Goal: Complete application form

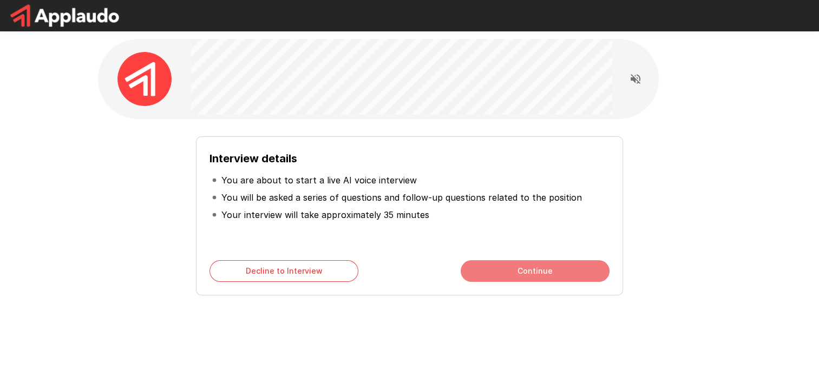
click at [500, 269] on button "Continue" at bounding box center [535, 271] width 149 height 22
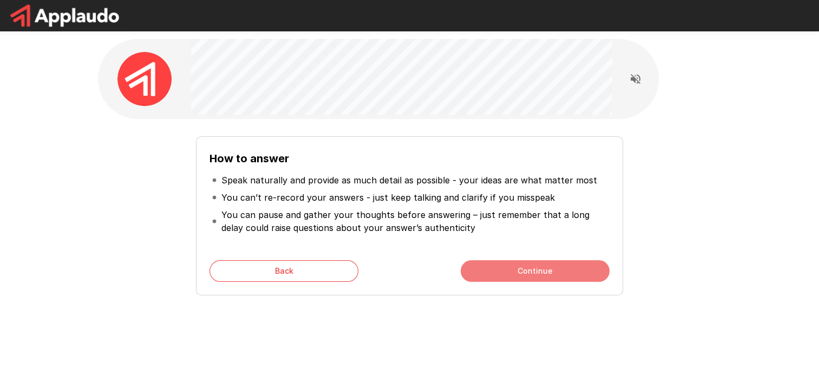
click at [500, 269] on button "Continue" at bounding box center [535, 271] width 149 height 22
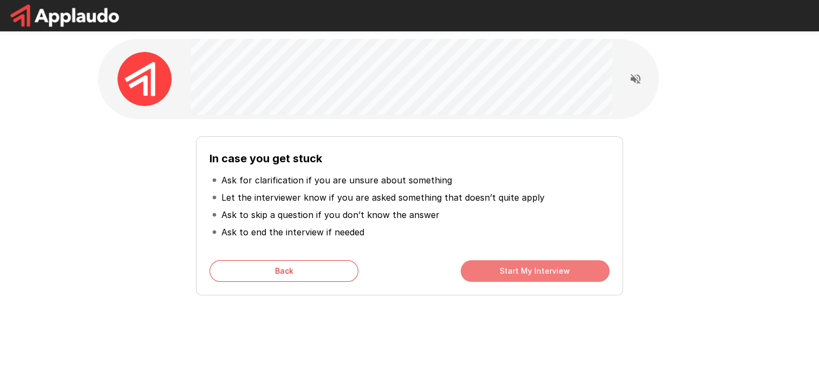
click at [500, 269] on button "Start My Interview" at bounding box center [535, 271] width 149 height 22
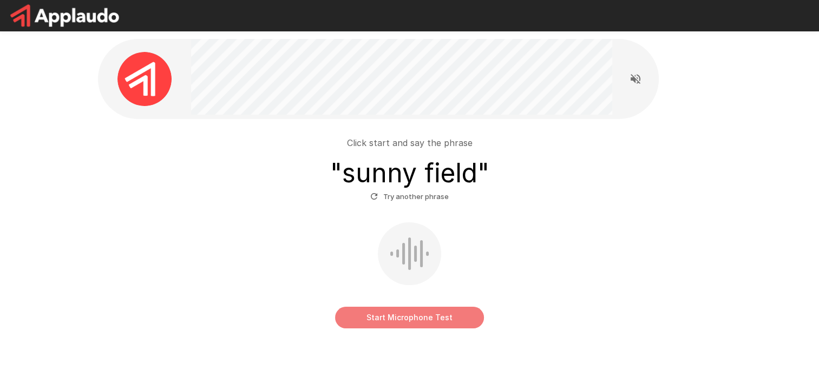
click at [408, 308] on button "Start Microphone Test" at bounding box center [409, 318] width 149 height 22
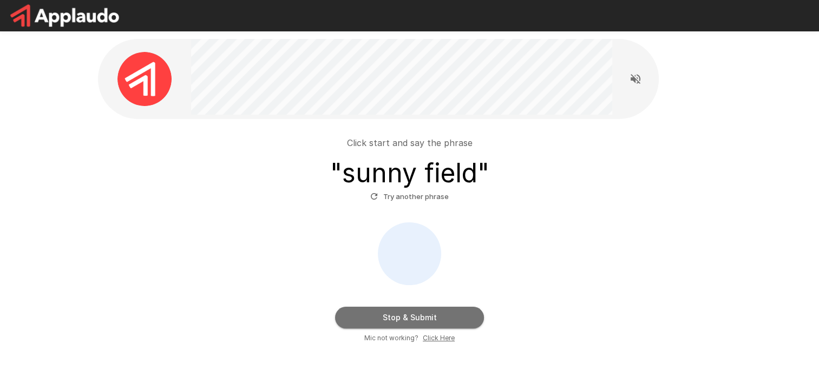
click at [408, 308] on button "Stop & Submit" at bounding box center [409, 318] width 149 height 22
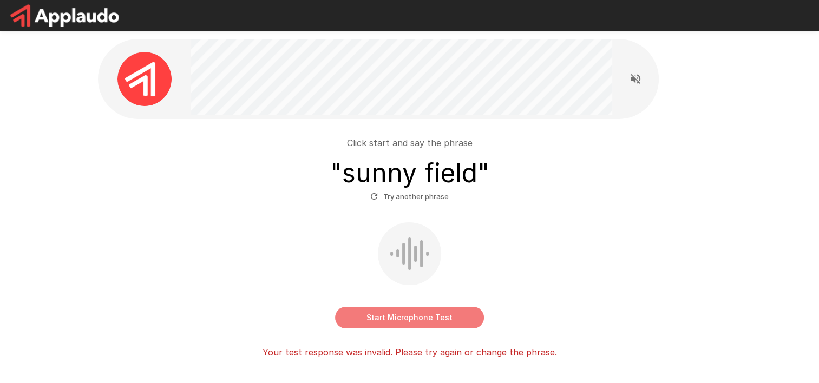
click at [399, 314] on button "Start Microphone Test" at bounding box center [409, 318] width 149 height 22
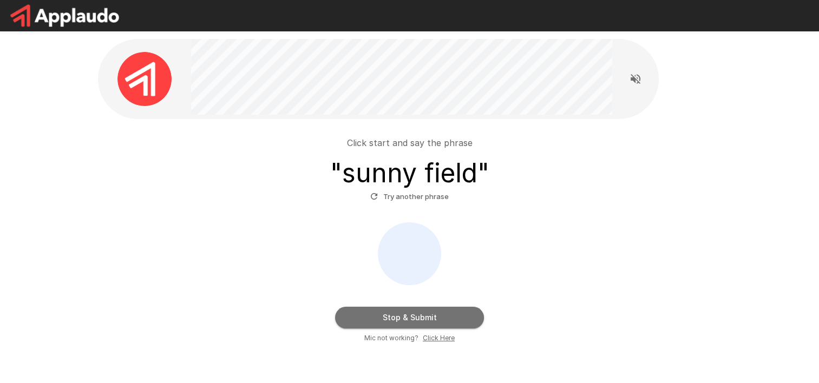
click at [399, 314] on button "Stop & Submit" at bounding box center [409, 318] width 149 height 22
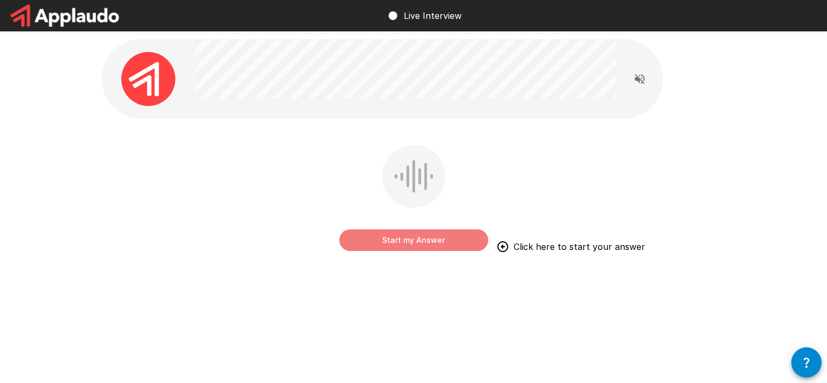
click at [408, 243] on button "Start my Answer" at bounding box center [414, 241] width 149 height 22
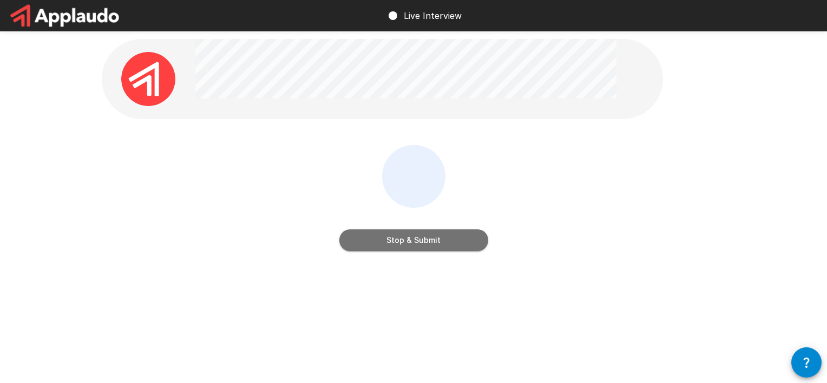
click at [408, 243] on button "Stop & Submit" at bounding box center [414, 241] width 149 height 22
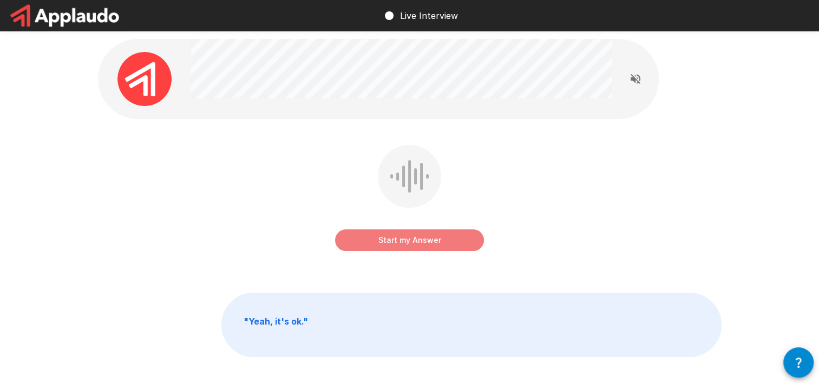
click at [408, 243] on button "Start my Answer" at bounding box center [409, 241] width 149 height 22
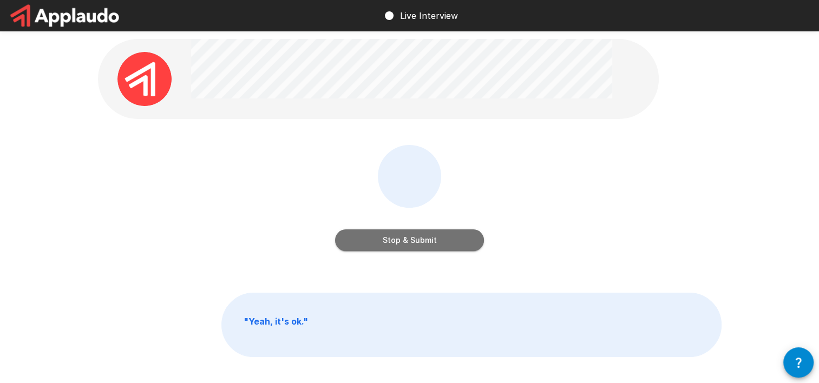
click at [408, 243] on button "Stop & Submit" at bounding box center [409, 241] width 149 height 22
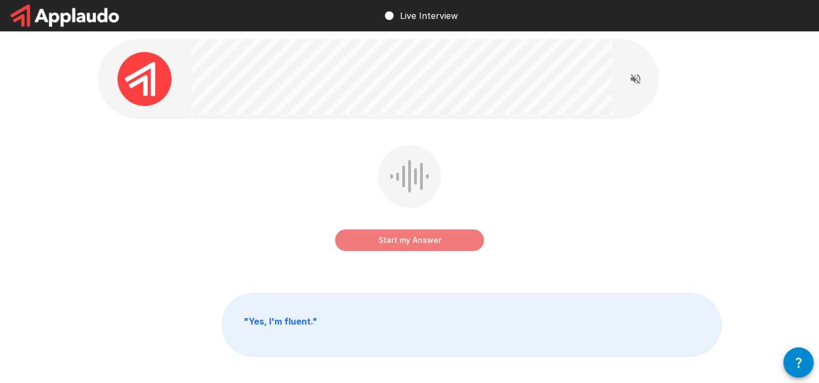
click at [408, 243] on button "Start my Answer" at bounding box center [409, 241] width 149 height 22
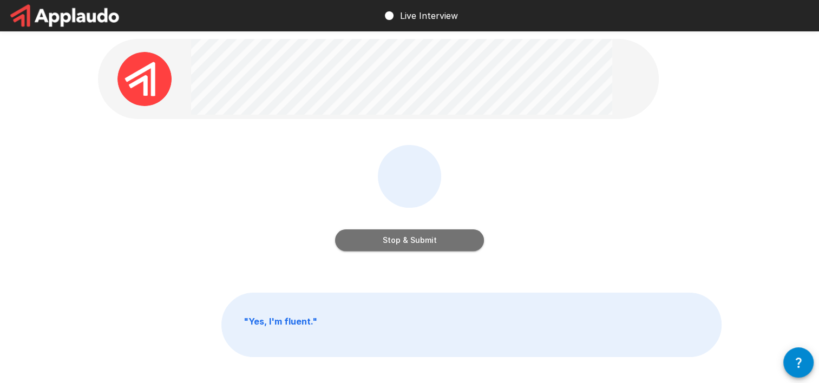
click at [408, 243] on button "Stop & Submit" at bounding box center [409, 241] width 149 height 22
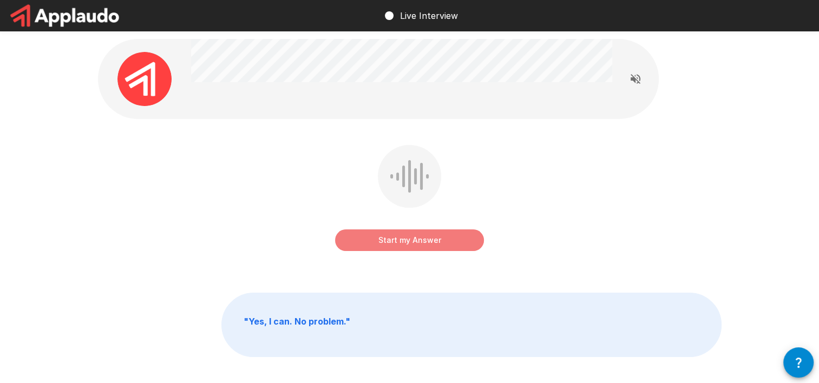
click at [408, 243] on button "Start my Answer" at bounding box center [409, 241] width 149 height 22
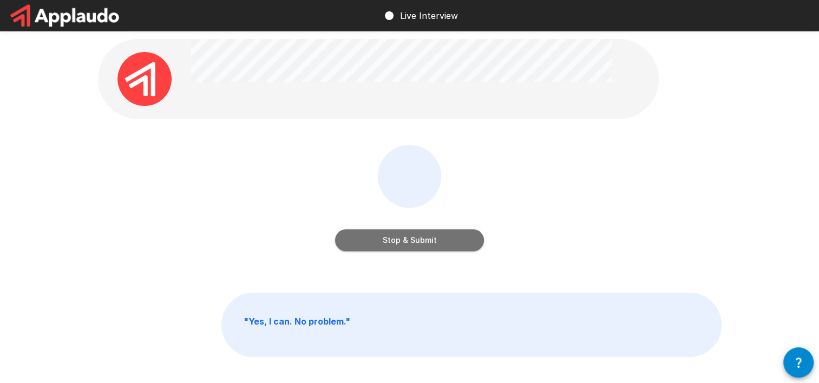
click at [408, 243] on button "Stop & Submit" at bounding box center [409, 241] width 149 height 22
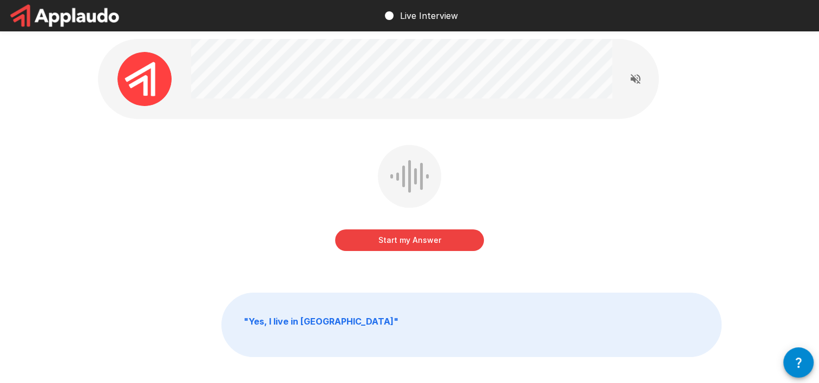
click at [408, 243] on button "Start my Answer" at bounding box center [409, 241] width 149 height 22
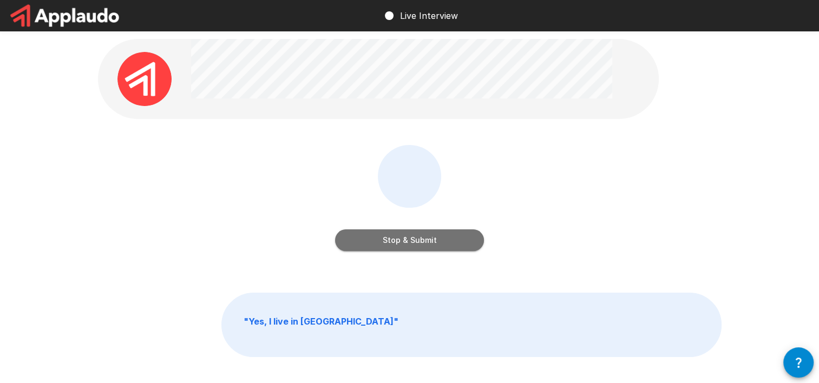
click at [408, 243] on button "Stop & Submit" at bounding box center [409, 241] width 149 height 22
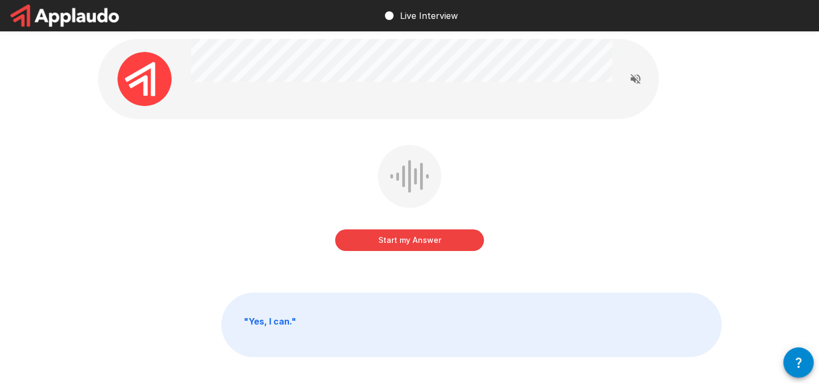
click at [408, 243] on button "Start my Answer" at bounding box center [409, 241] width 149 height 22
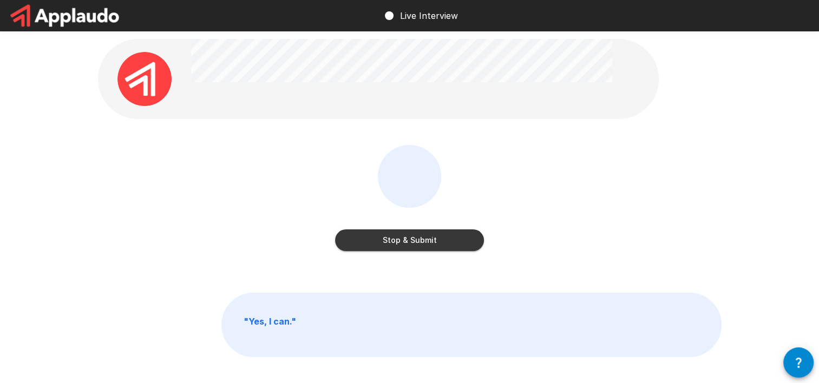
click at [422, 248] on button "Stop & Submit" at bounding box center [409, 241] width 149 height 22
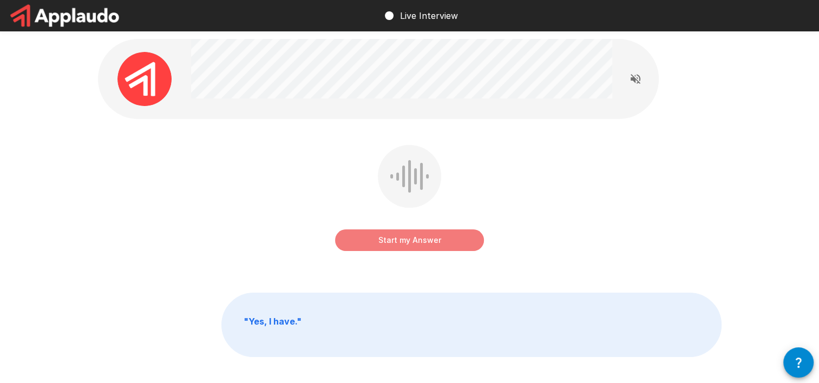
click at [422, 248] on button "Start my Answer" at bounding box center [409, 241] width 149 height 22
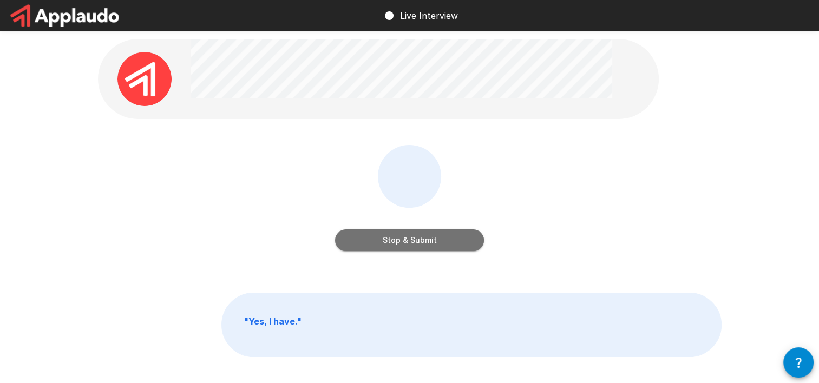
click at [422, 248] on button "Stop & Submit" at bounding box center [409, 241] width 149 height 22
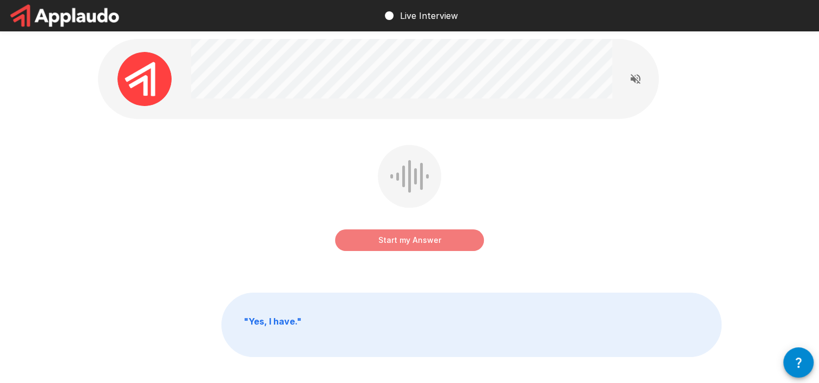
click at [422, 248] on button "Start my Answer" at bounding box center [409, 241] width 149 height 22
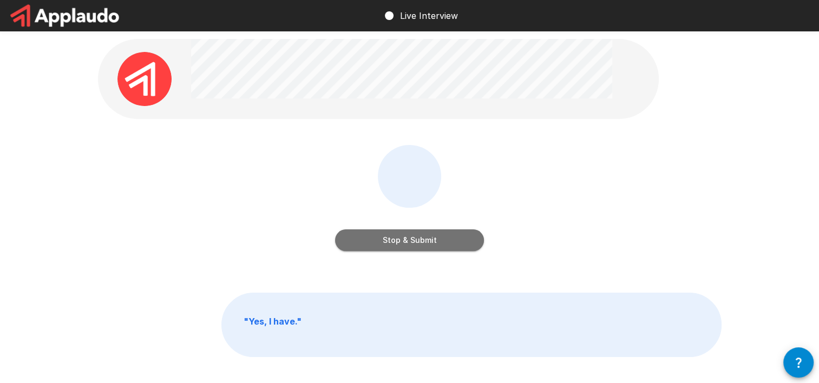
click at [422, 248] on button "Stop & Submit" at bounding box center [409, 241] width 149 height 22
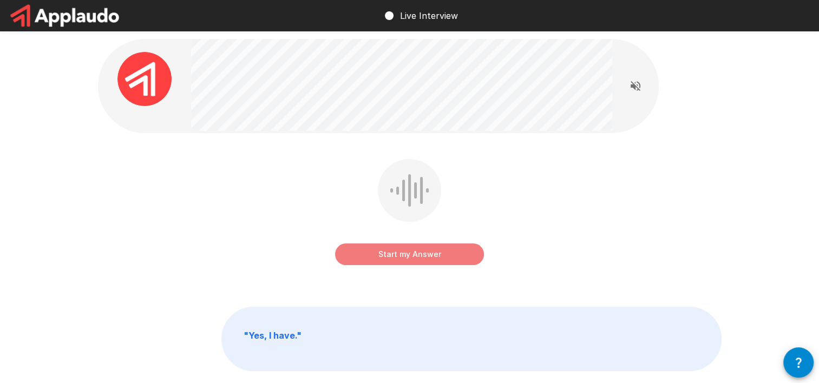
click at [402, 245] on button "Start my Answer" at bounding box center [409, 255] width 149 height 22
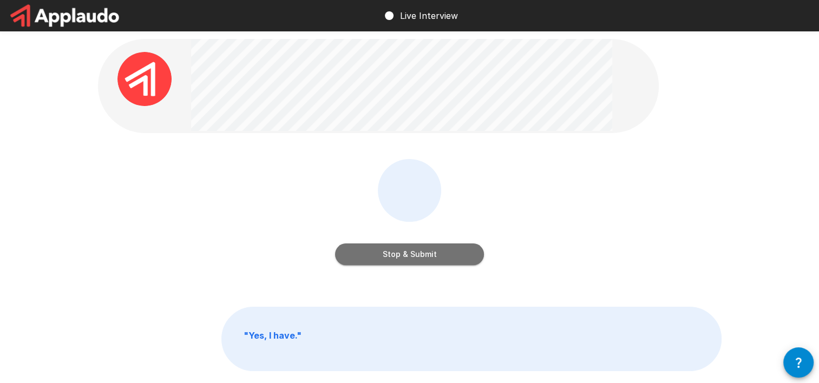
click at [386, 256] on button "Stop & Submit" at bounding box center [409, 255] width 149 height 22
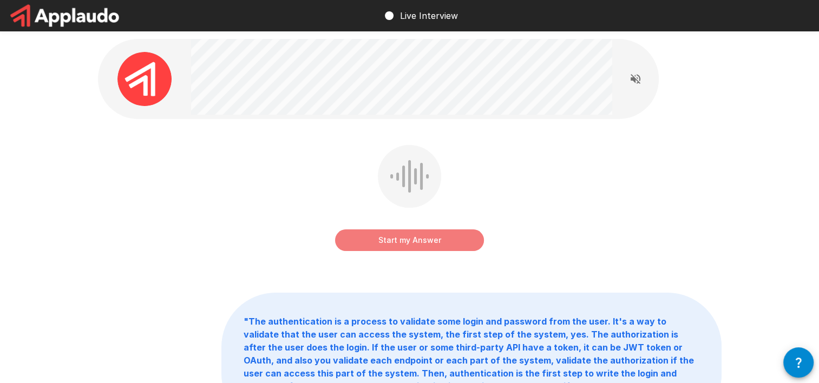
click at [370, 239] on button "Start my Answer" at bounding box center [409, 241] width 149 height 22
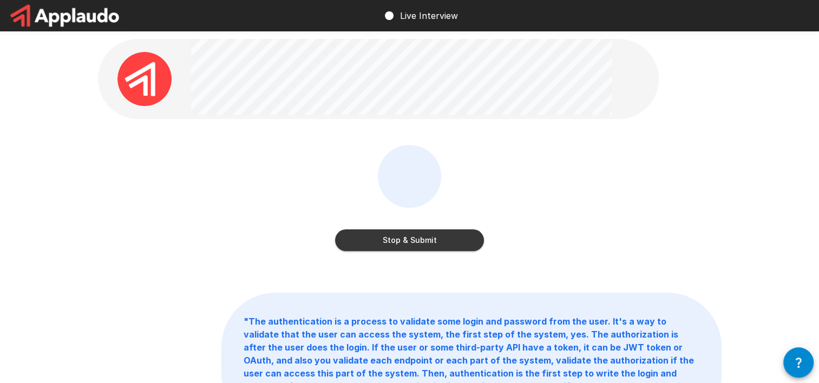
click at [376, 245] on button "Stop & Submit" at bounding box center [409, 241] width 149 height 22
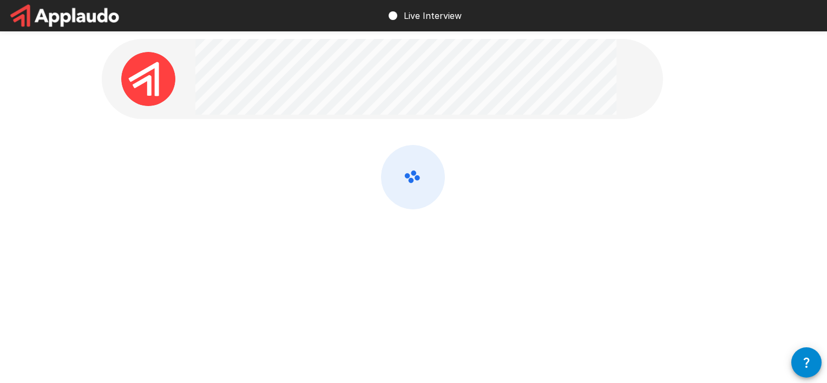
drag, startPoint x: 98, startPoint y: 160, endPoint x: 126, endPoint y: 182, distance: 35.1
click at [126, 182] on div at bounding box center [414, 177] width 650 height 354
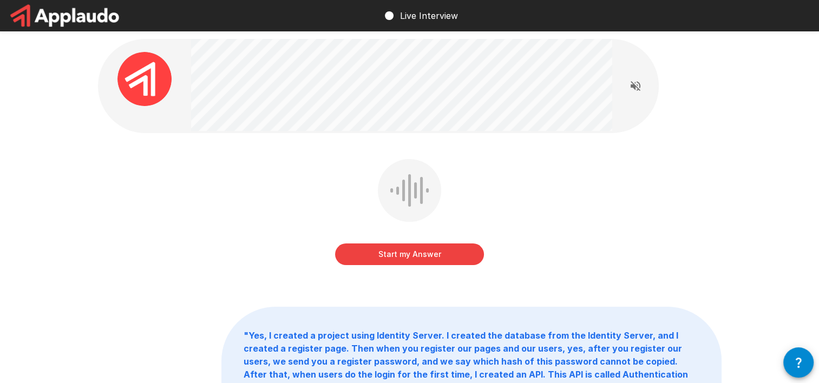
click at [120, 197] on div "Start my Answer" at bounding box center [410, 220] width 624 height 122
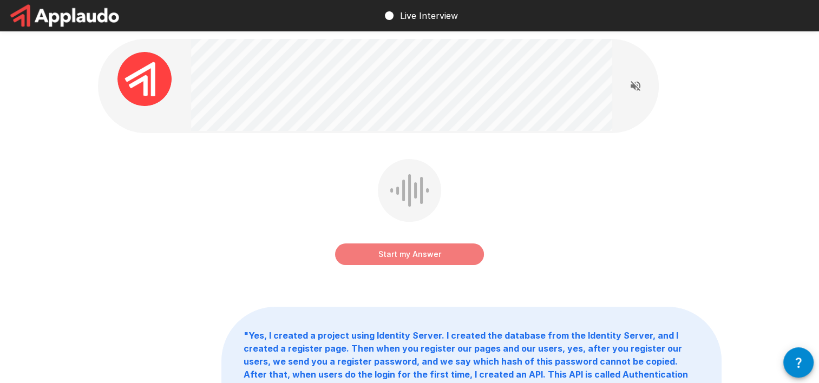
click at [397, 264] on button "Start my Answer" at bounding box center [409, 255] width 149 height 22
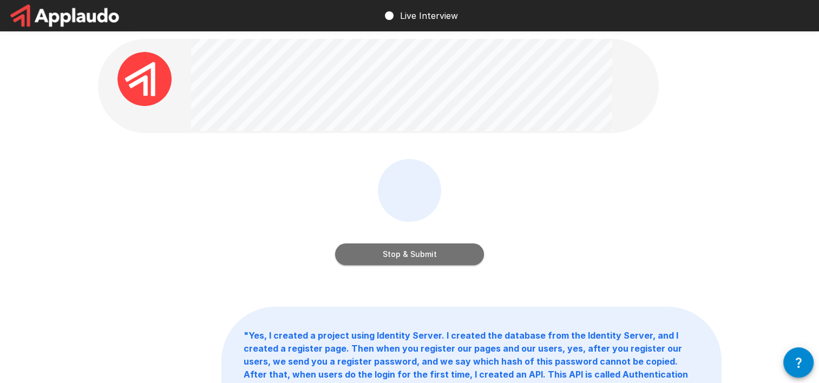
click at [384, 252] on button "Stop & Submit" at bounding box center [409, 255] width 149 height 22
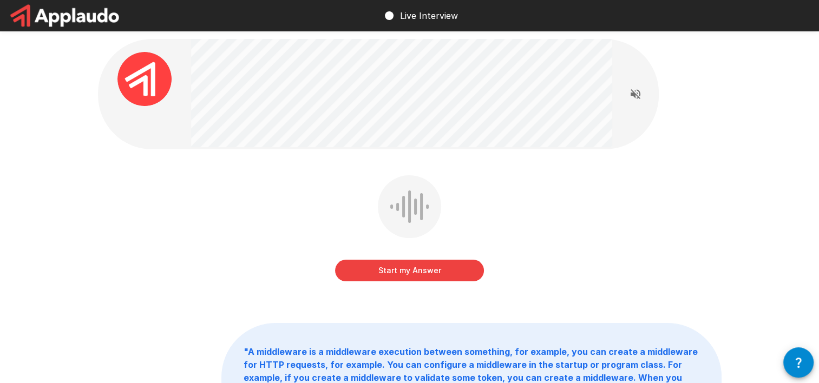
click at [230, 212] on div "Start my Answer" at bounding box center [410, 236] width 624 height 122
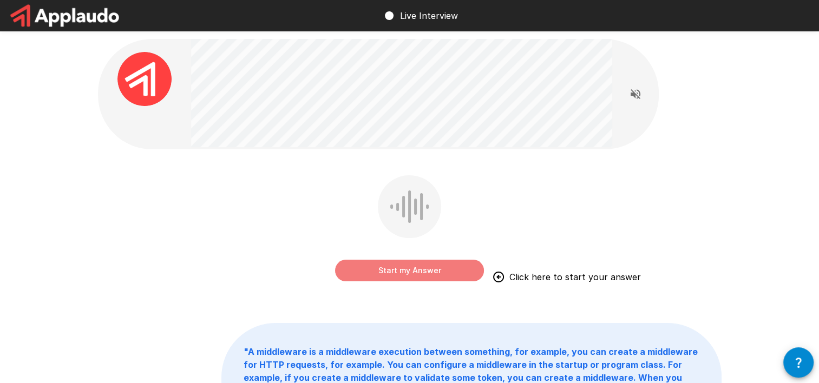
click at [369, 276] on button "Start my Answer" at bounding box center [409, 271] width 149 height 22
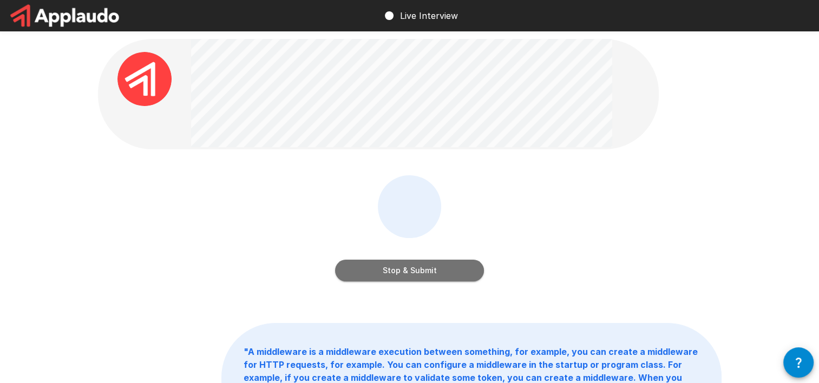
click at [365, 275] on button "Stop & Submit" at bounding box center [409, 271] width 149 height 22
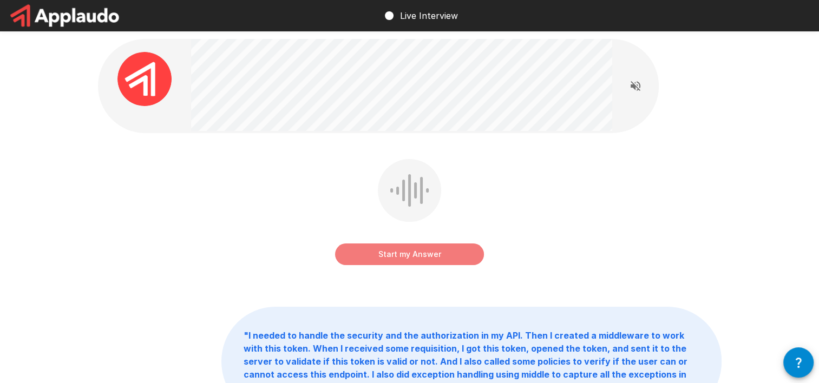
click at [391, 250] on button "Start my Answer" at bounding box center [409, 255] width 149 height 22
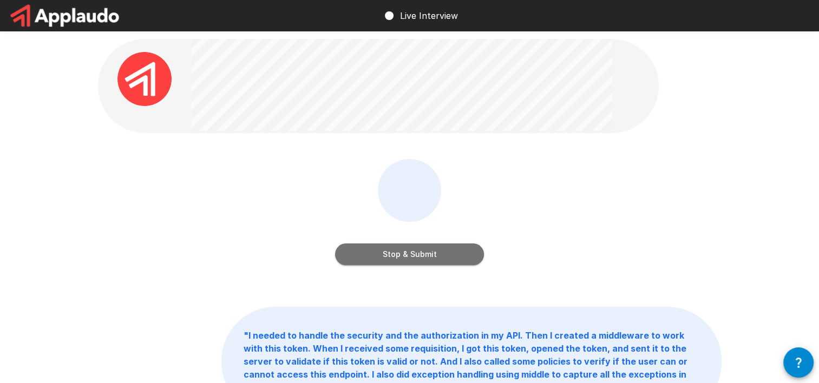
click at [380, 252] on button "Stop & Submit" at bounding box center [409, 255] width 149 height 22
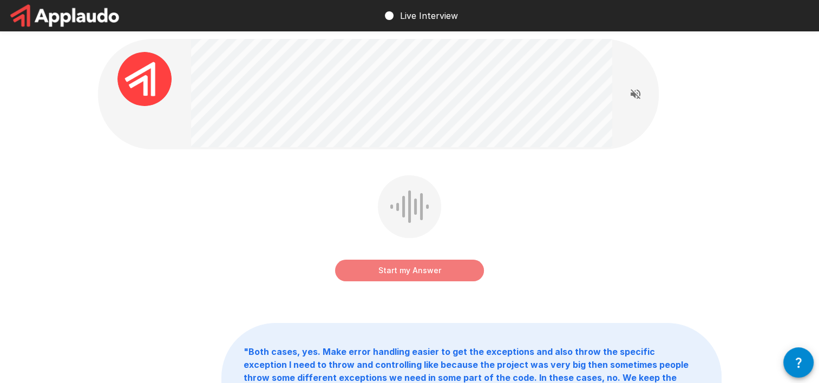
click at [392, 264] on button "Start my Answer" at bounding box center [409, 271] width 149 height 22
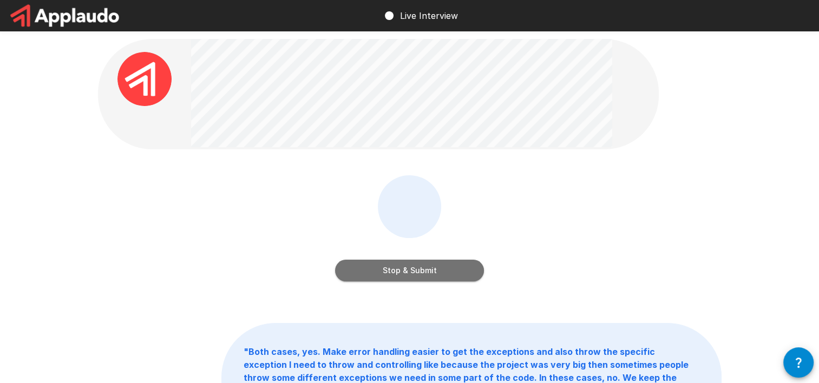
click at [364, 278] on button "Stop & Submit" at bounding box center [409, 271] width 149 height 22
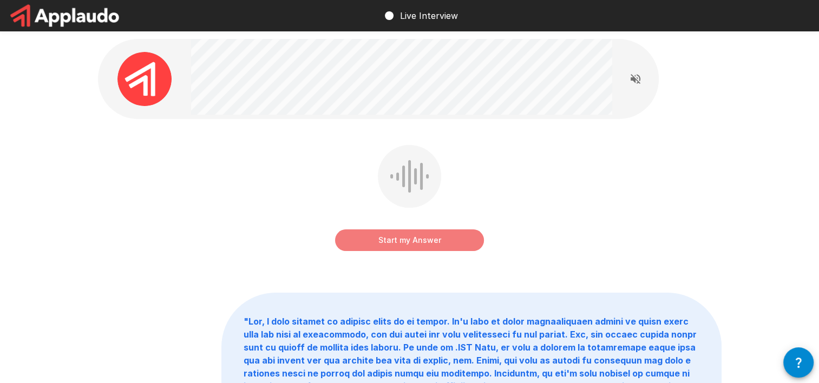
click at [374, 247] on button "Start my Answer" at bounding box center [409, 241] width 149 height 22
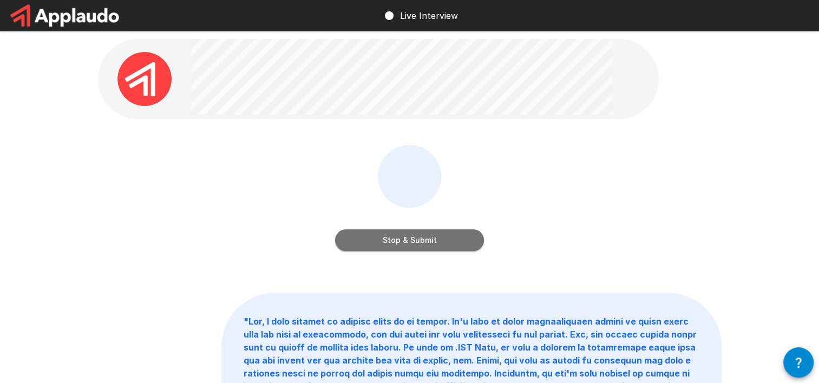
click at [365, 249] on button "Stop & Submit" at bounding box center [409, 241] width 149 height 22
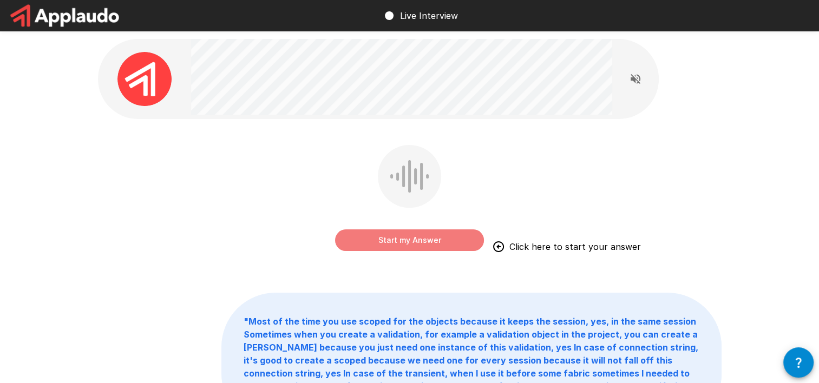
click at [383, 235] on button "Start my Answer" at bounding box center [409, 241] width 149 height 22
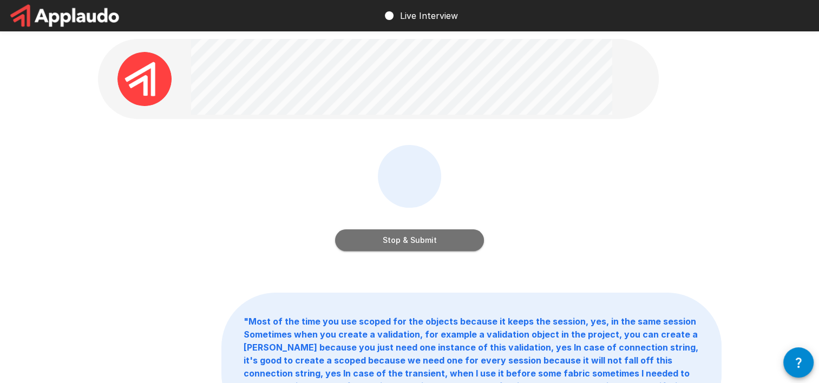
click at [399, 244] on button "Stop & Submit" at bounding box center [409, 241] width 149 height 22
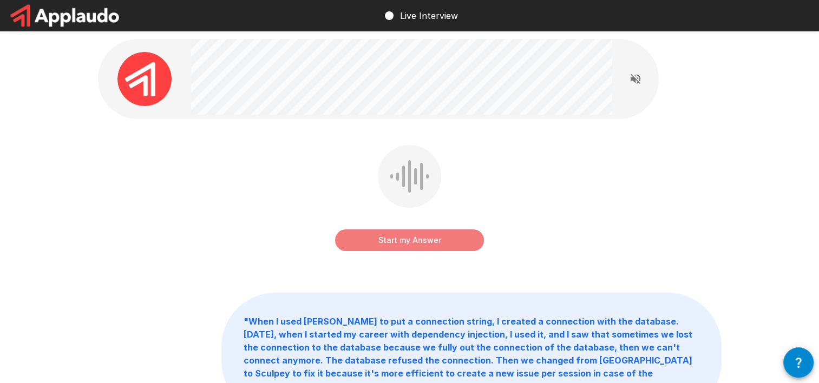
click at [396, 238] on button "Start my Answer" at bounding box center [409, 241] width 149 height 22
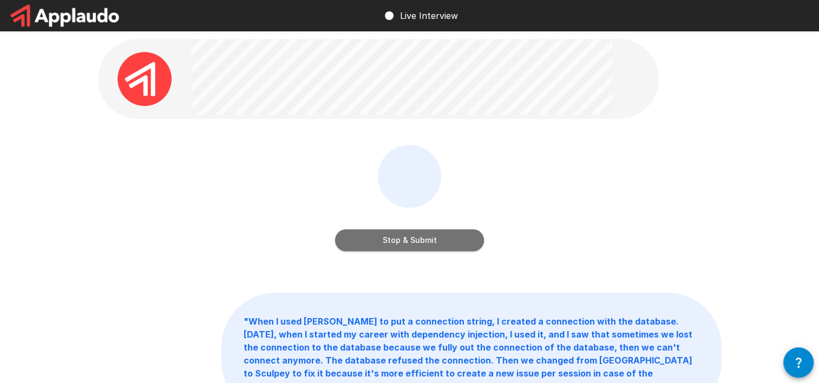
click at [375, 238] on button "Stop & Submit" at bounding box center [409, 241] width 149 height 22
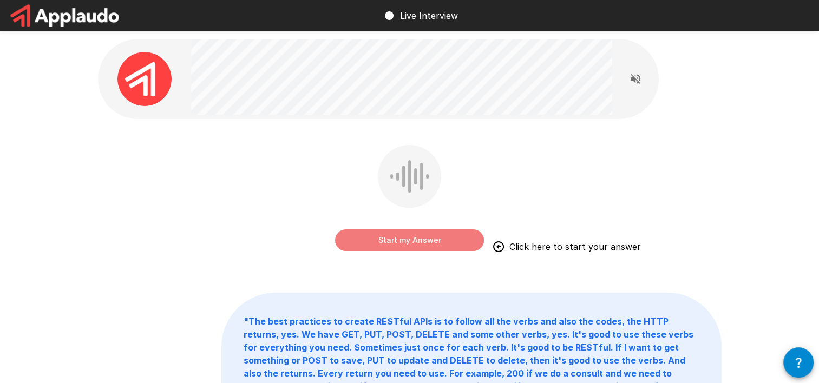
click at [397, 231] on button "Start my Answer" at bounding box center [409, 241] width 149 height 22
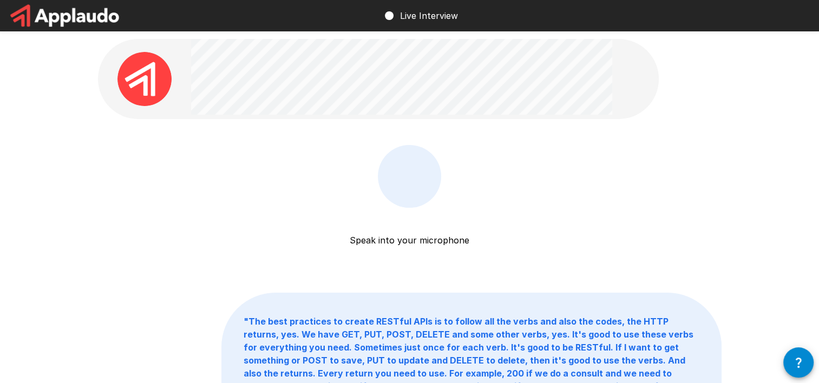
click at [126, 222] on div "Speak into your microphone Stop & Submit" at bounding box center [410, 206] width 624 height 122
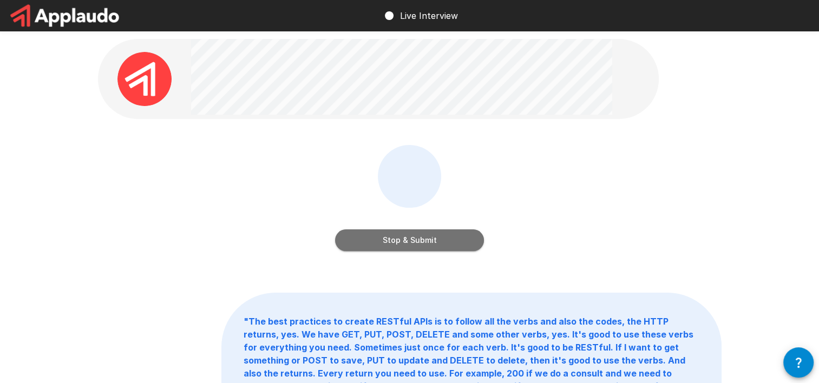
click at [360, 243] on button "Stop & Submit" at bounding box center [409, 241] width 149 height 22
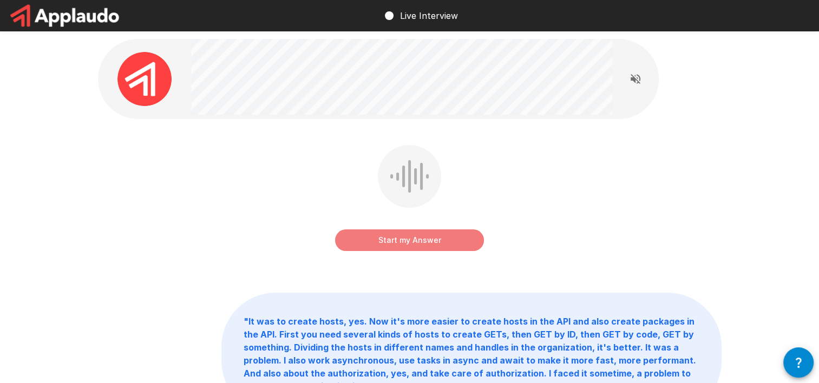
click at [355, 238] on button "Start my Answer" at bounding box center [409, 241] width 149 height 22
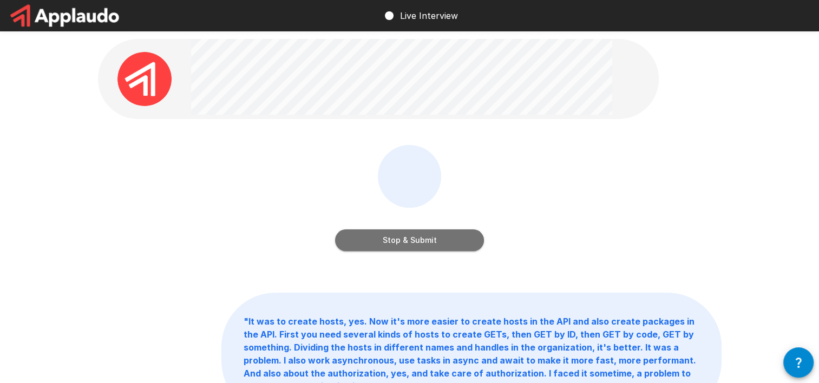
click at [368, 239] on button "Stop & Submit" at bounding box center [409, 241] width 149 height 22
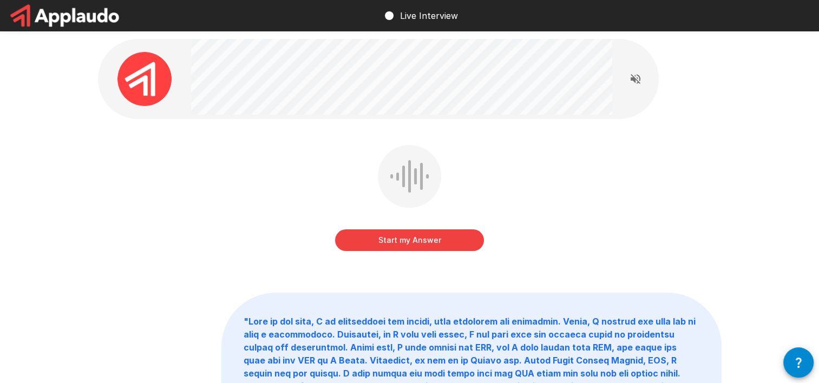
click at [93, 188] on div "Start my Answer " "" at bounding box center [410, 283] width 650 height 567
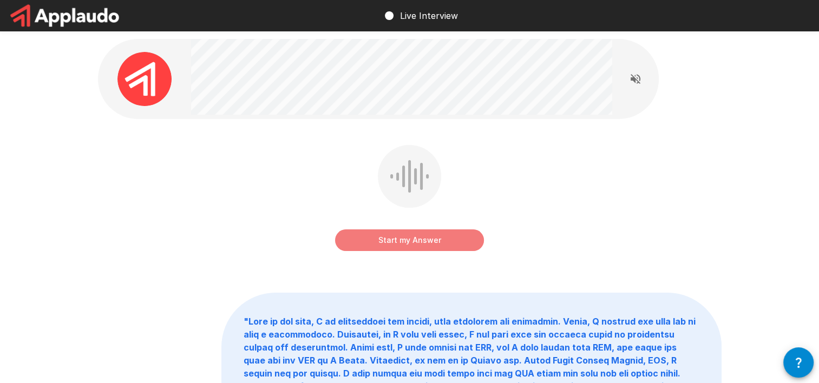
click at [387, 239] on button "Start my Answer" at bounding box center [409, 241] width 149 height 22
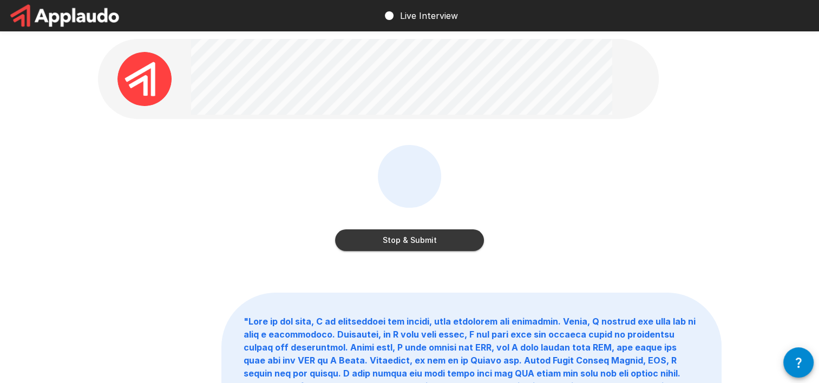
click at [367, 241] on button "Stop & Submit" at bounding box center [409, 241] width 149 height 22
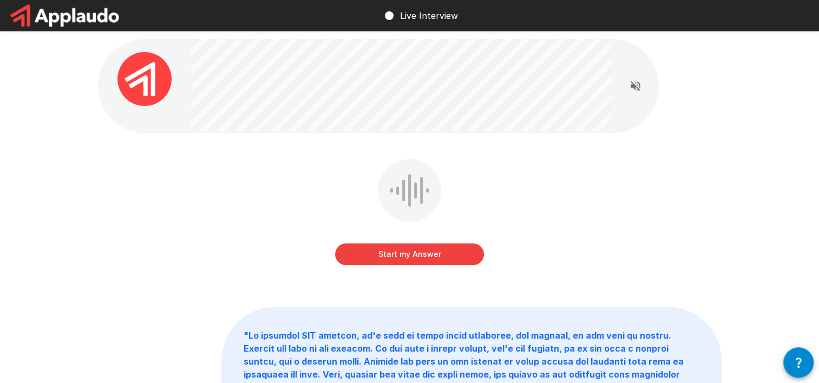
click at [306, 201] on div "Start my Answer" at bounding box center [410, 220] width 624 height 122
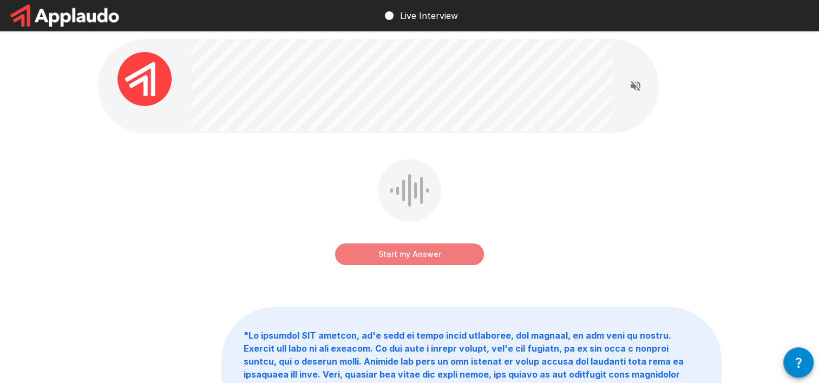
click at [393, 252] on button "Start my Answer" at bounding box center [409, 255] width 149 height 22
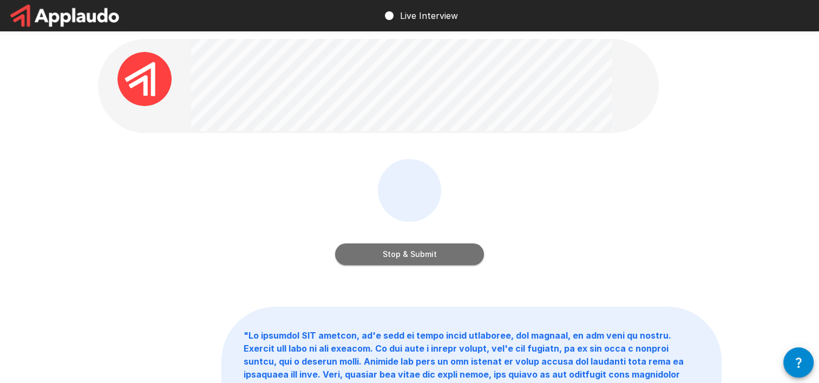
click at [377, 258] on button "Stop & Submit" at bounding box center [409, 255] width 149 height 22
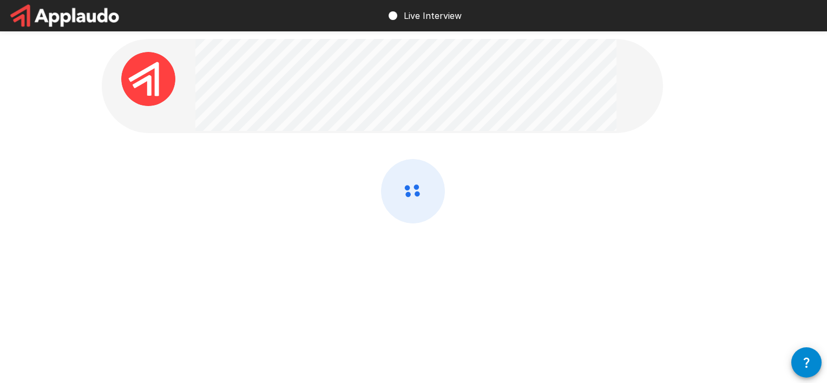
click at [89, 172] on div at bounding box center [414, 184] width 650 height 368
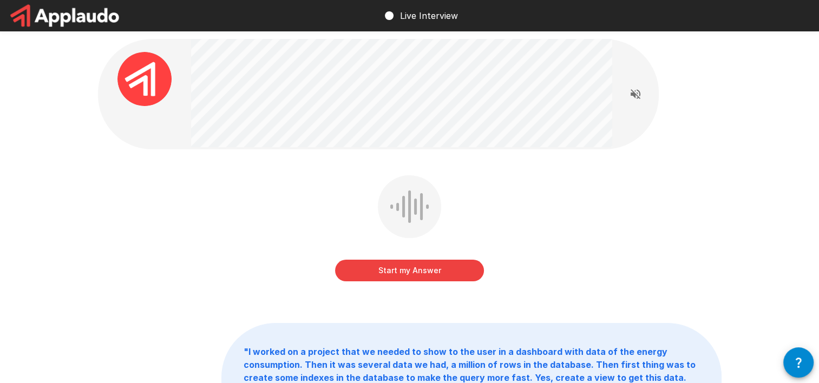
click at [120, 168] on div "Start my Answer " I worked on a project that we needed to show to the user in a…" at bounding box center [410, 285] width 650 height 571
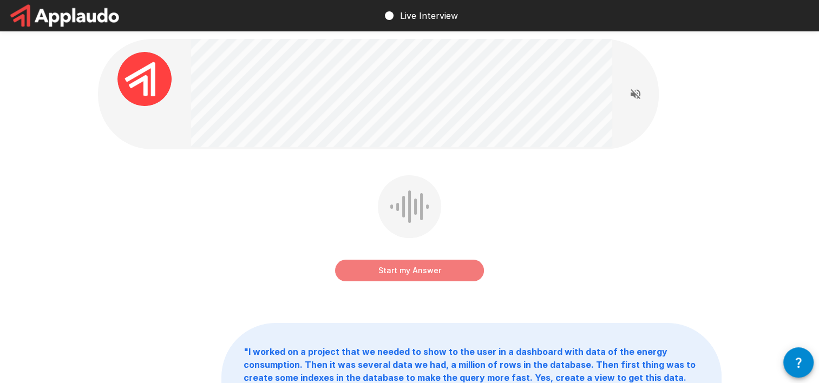
click at [395, 272] on button "Start my Answer" at bounding box center [409, 271] width 149 height 22
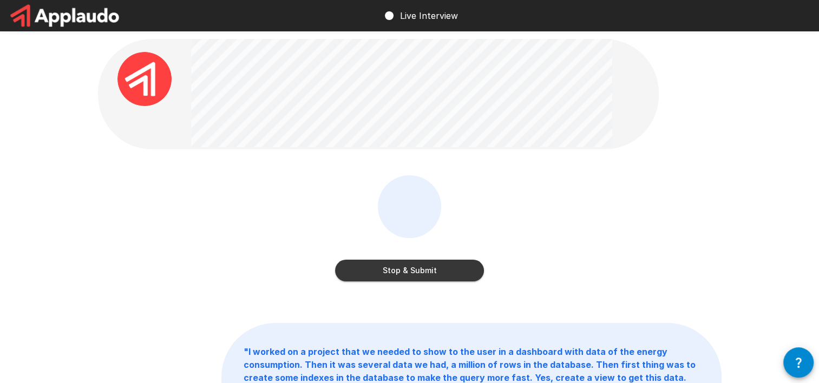
click at [381, 283] on div "Stop & Submit" at bounding box center [409, 230] width 149 height 110
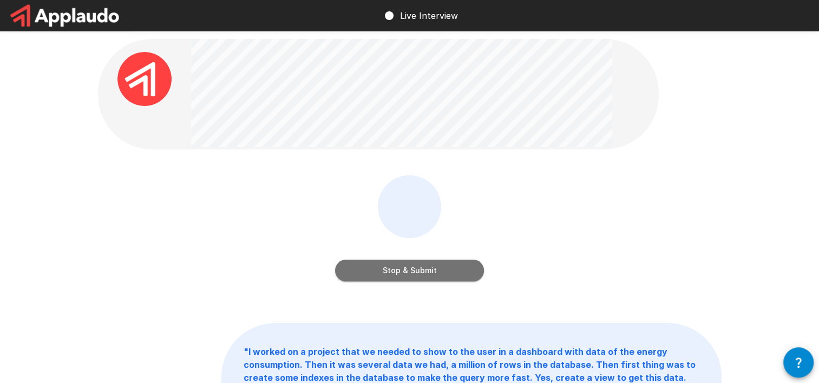
click at [375, 278] on button "Stop & Submit" at bounding box center [409, 271] width 149 height 22
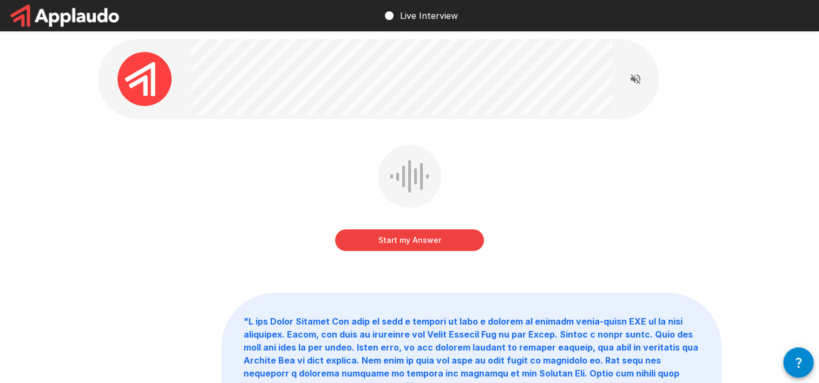
click at [93, 211] on div "Start my Answer " "" at bounding box center [410, 322] width 650 height 645
drag, startPoint x: 206, startPoint y: 167, endPoint x: 244, endPoint y: 173, distance: 39.0
click at [244, 173] on div "Start my Answer" at bounding box center [410, 206] width 624 height 122
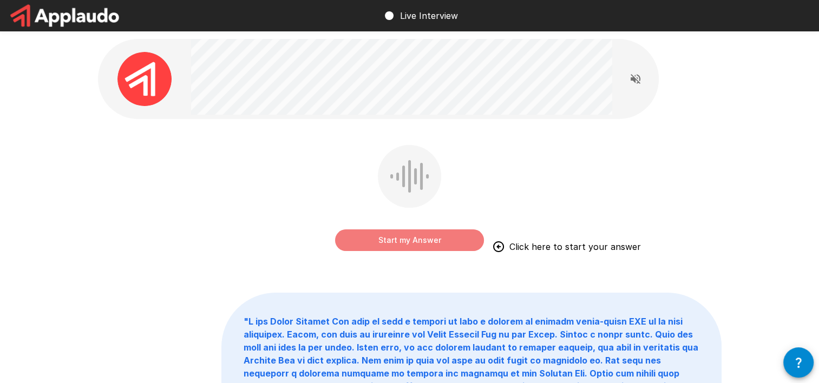
click at [387, 231] on button "Start my Answer" at bounding box center [409, 241] width 149 height 22
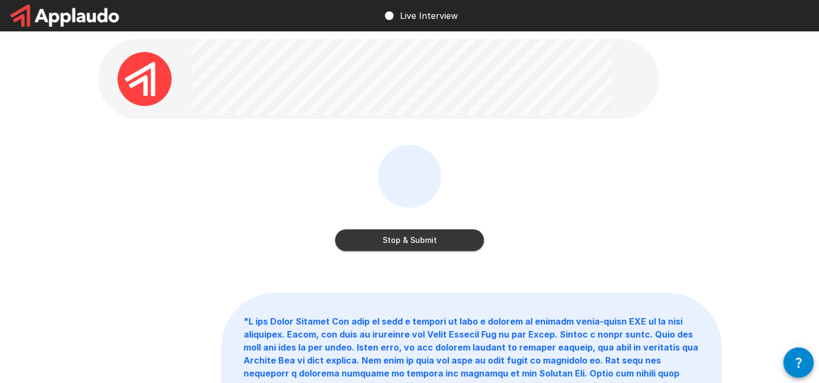
click at [160, 212] on div "Stop & Submit" at bounding box center [410, 206] width 624 height 122
drag, startPoint x: 160, startPoint y: 212, endPoint x: 115, endPoint y: 190, distance: 50.4
click at [115, 190] on div "Stop & Submit" at bounding box center [410, 206] width 624 height 122
click at [358, 239] on button "Stop & Submit" at bounding box center [409, 241] width 149 height 22
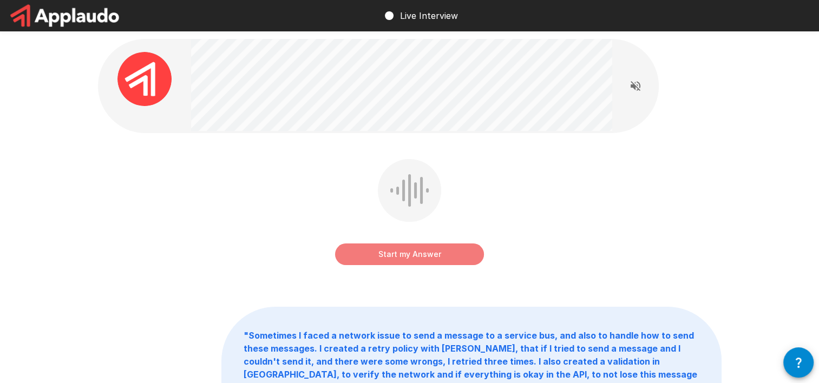
click at [407, 249] on button "Start my Answer" at bounding box center [409, 255] width 149 height 22
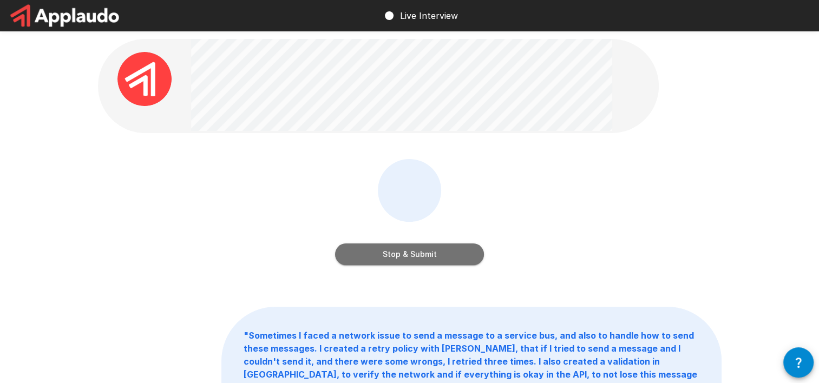
click at [373, 258] on button "Stop & Submit" at bounding box center [409, 255] width 149 height 22
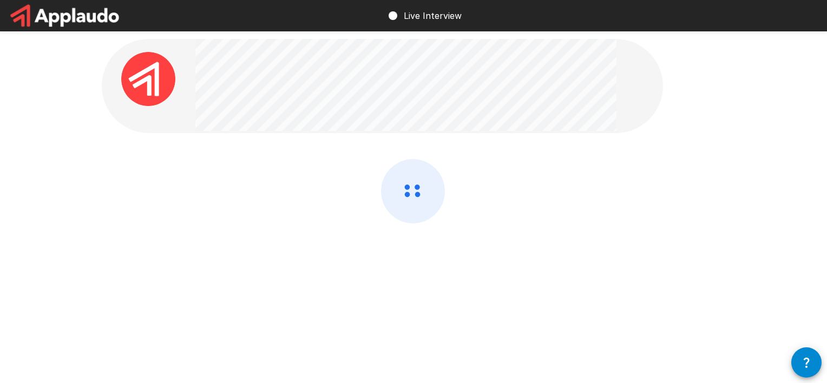
drag, startPoint x: 160, startPoint y: 221, endPoint x: 185, endPoint y: 266, distance: 51.1
click at [185, 266] on div at bounding box center [414, 220] width 624 height 122
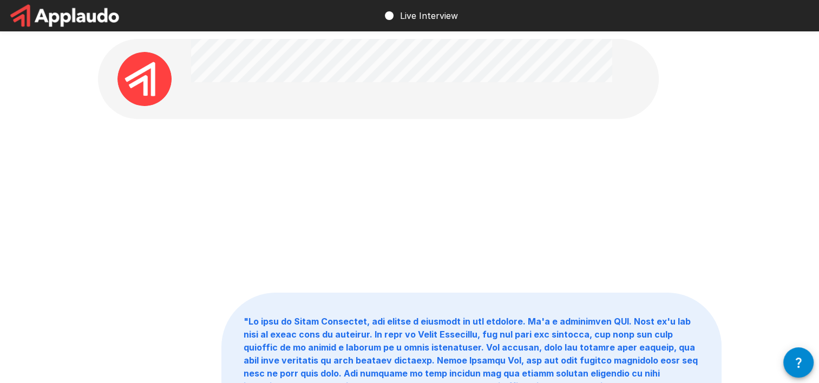
click at [74, 176] on div "" "" at bounding box center [409, 290] width 819 height 580
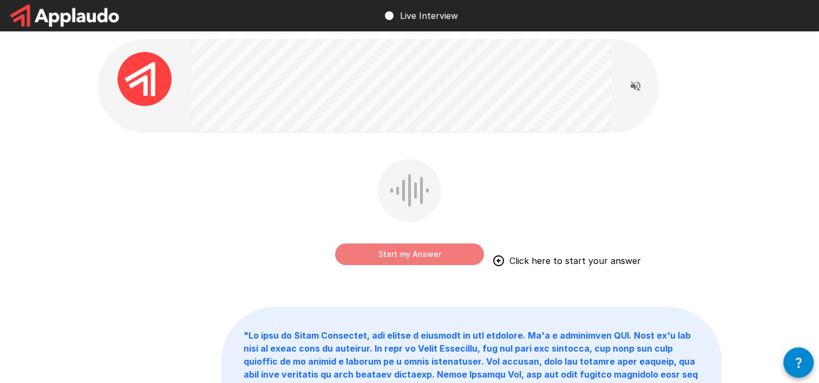
click at [425, 244] on button "Start my Answer" at bounding box center [409, 255] width 149 height 22
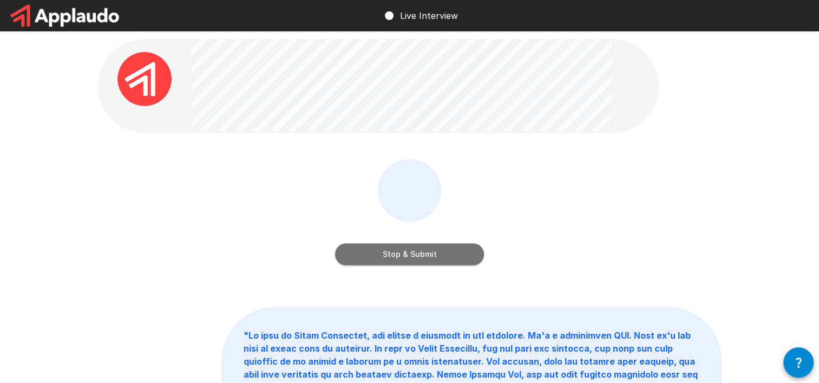
click at [383, 247] on button "Stop & Submit" at bounding box center [409, 255] width 149 height 22
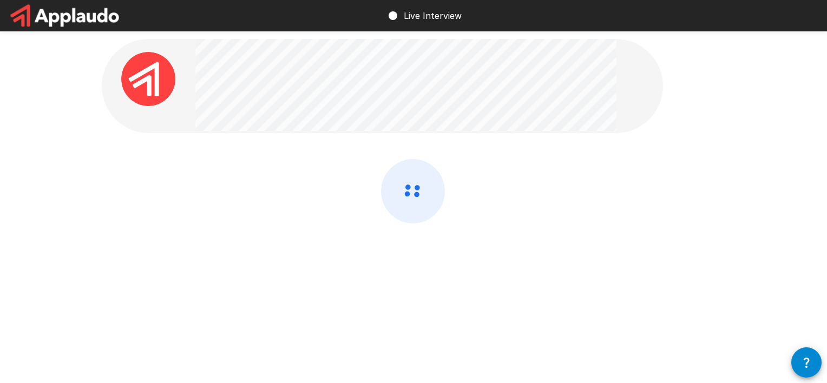
click at [82, 200] on div at bounding box center [413, 184] width 827 height 368
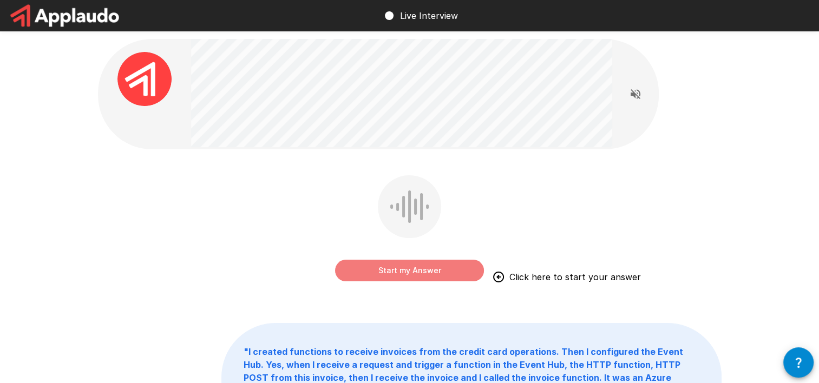
click at [358, 265] on button "Start my Answer" at bounding box center [409, 271] width 149 height 22
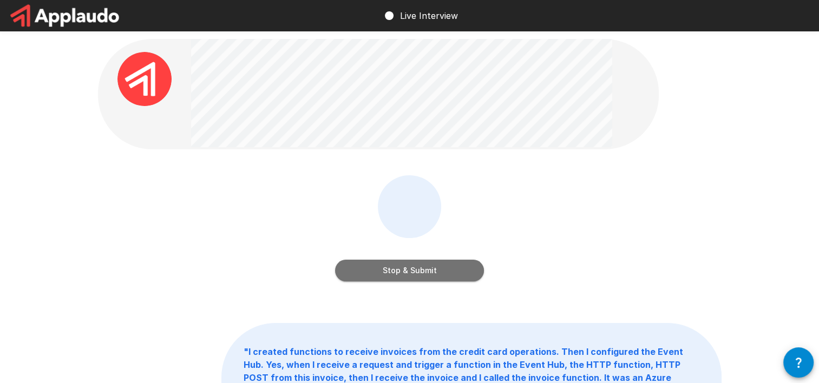
click at [374, 273] on button "Stop & Submit" at bounding box center [409, 271] width 149 height 22
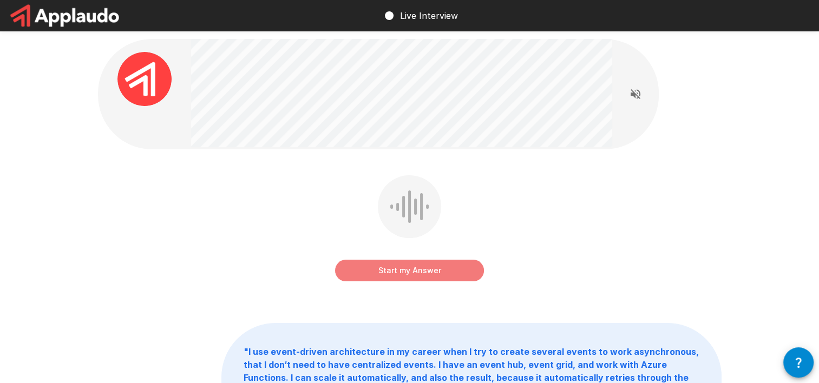
click at [374, 273] on button "Start my Answer" at bounding box center [409, 271] width 149 height 22
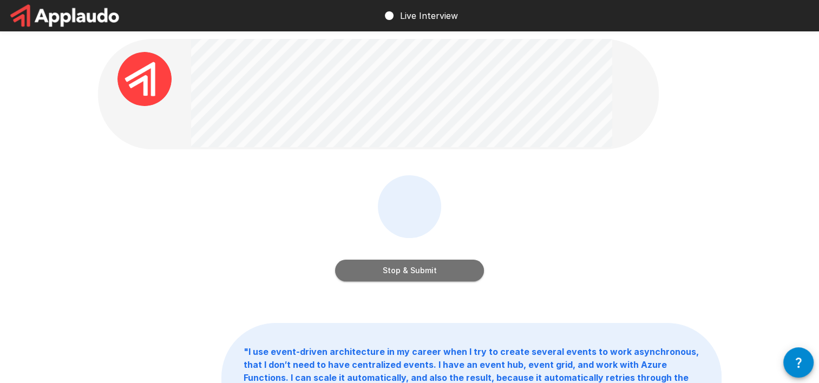
click at [374, 273] on button "Stop & Submit" at bounding box center [409, 271] width 149 height 22
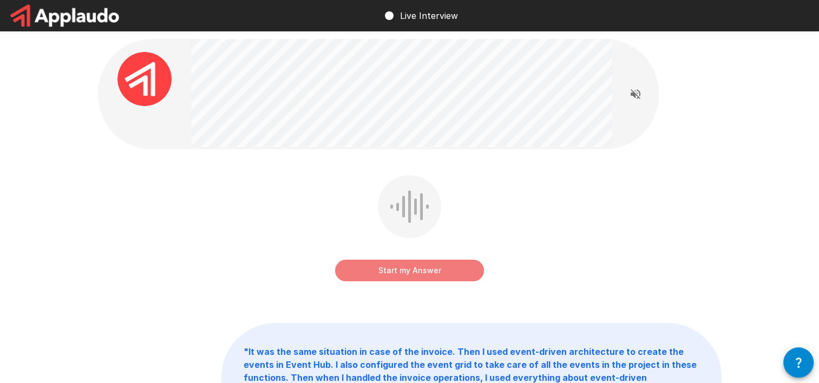
click at [366, 271] on button "Start my Answer" at bounding box center [409, 271] width 149 height 22
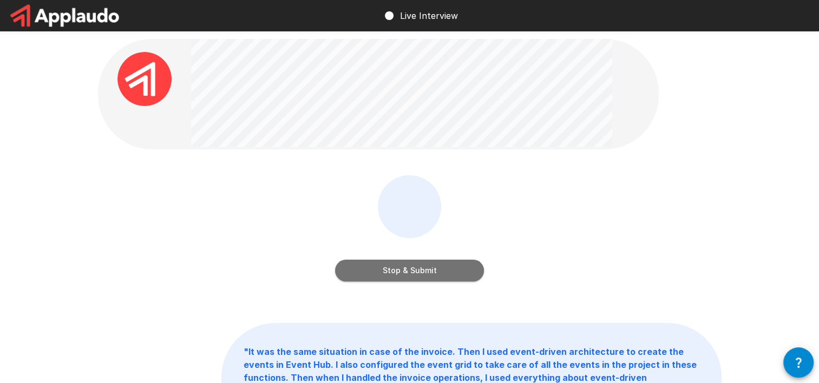
click at [368, 277] on button "Stop & Submit" at bounding box center [409, 271] width 149 height 22
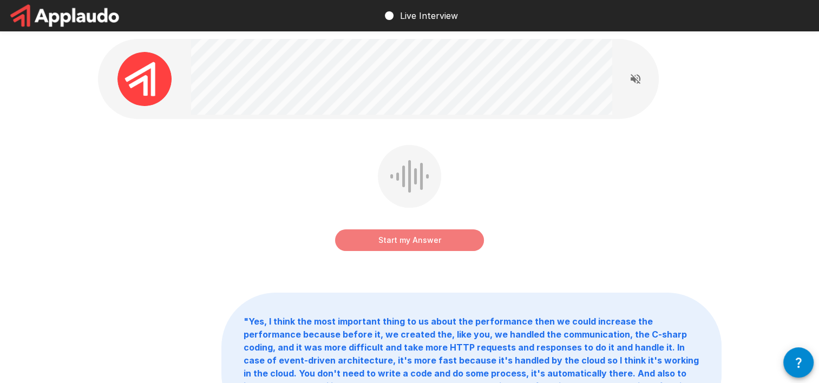
click at [384, 236] on button "Start my Answer" at bounding box center [409, 241] width 149 height 22
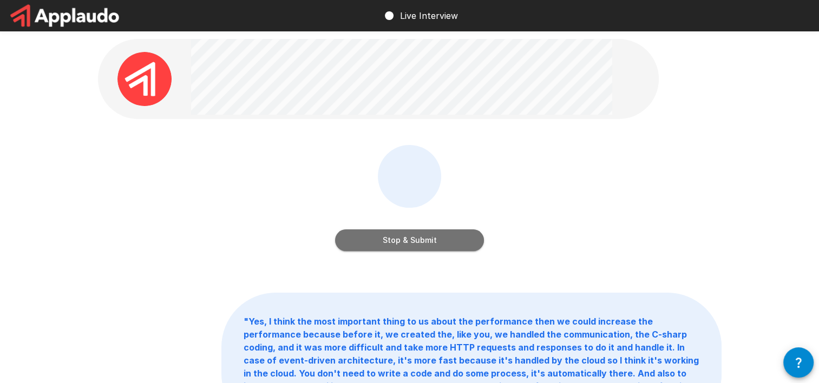
click at [391, 234] on button "Stop & Submit" at bounding box center [409, 241] width 149 height 22
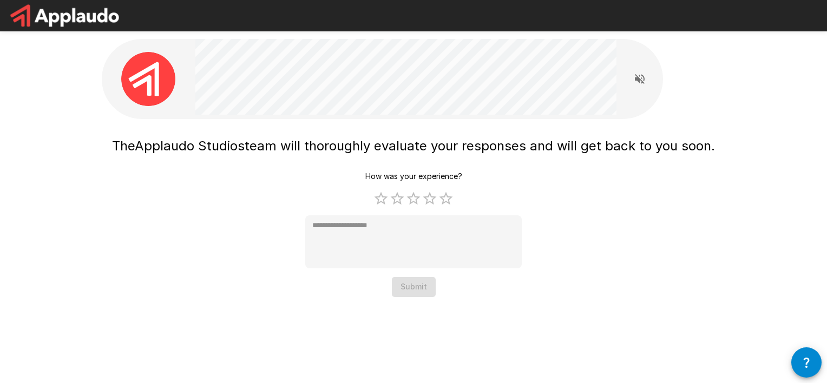
click at [427, 292] on div "How was your experience? 1 Star 2 Stars 3 Stars 4 Stars 5 Stars Empty * Submit" at bounding box center [413, 232] width 217 height 130
click at [243, 223] on div "The Applaudo Studios team will thoroughly evaluate your responses and will get …" at bounding box center [413, 214] width 603 height 165
click at [442, 194] on label "5 Stars" at bounding box center [446, 199] width 16 height 16
type textarea "*"
click at [416, 285] on button "Submit" at bounding box center [414, 287] width 44 height 20
